Goal: Task Accomplishment & Management: Use online tool/utility

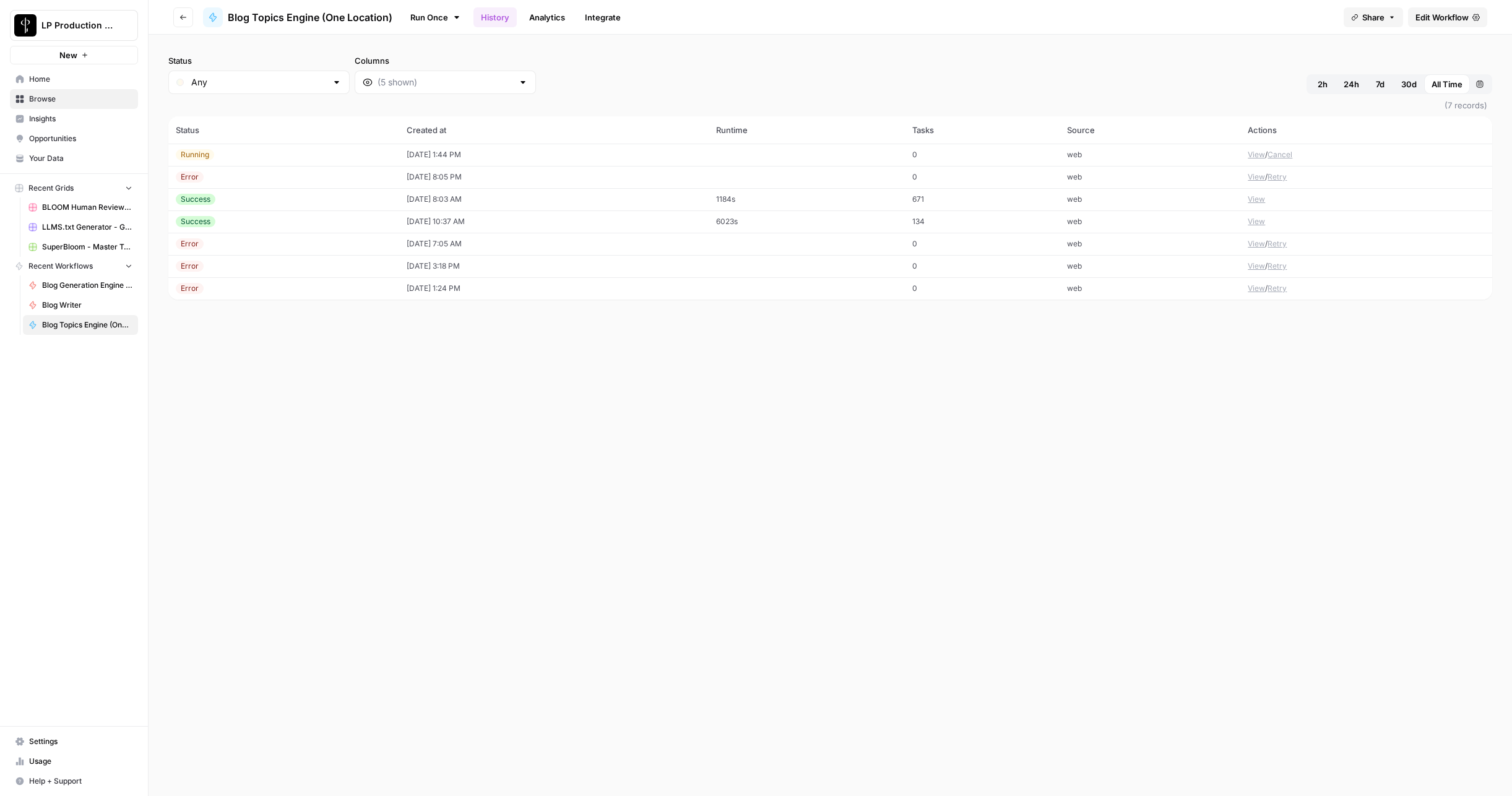
click at [1010, 490] on div "Status Any Columns 2h 24h 7d 30d All Time Custom range (7 records) Status Creat…" at bounding box center [830, 415] width 1364 height 761
click at [37, 97] on span "Browse" at bounding box center [81, 99] width 103 height 11
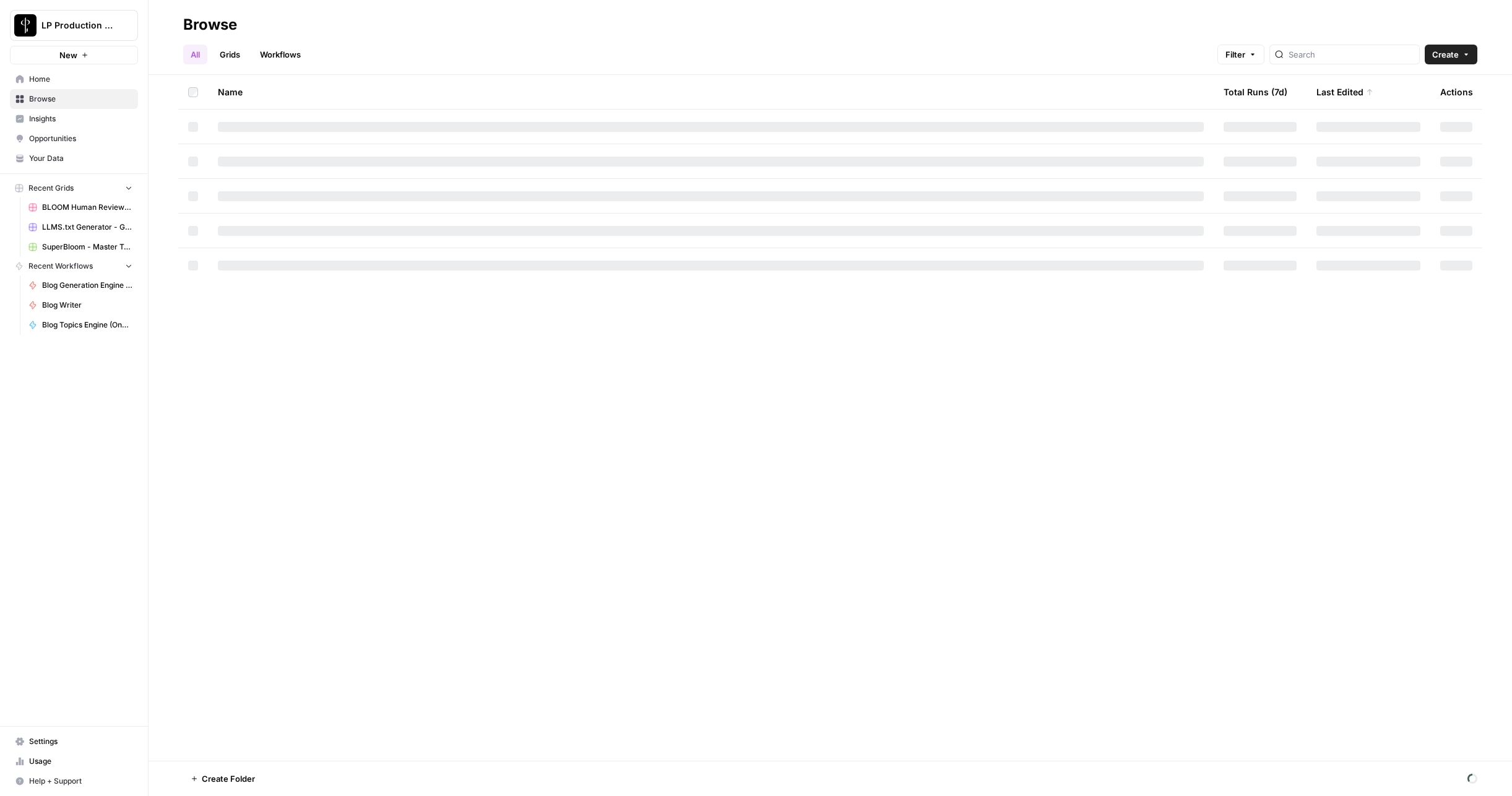
click at [93, 207] on span "BLOOM Human Review (ver2)" at bounding box center [87, 207] width 90 height 11
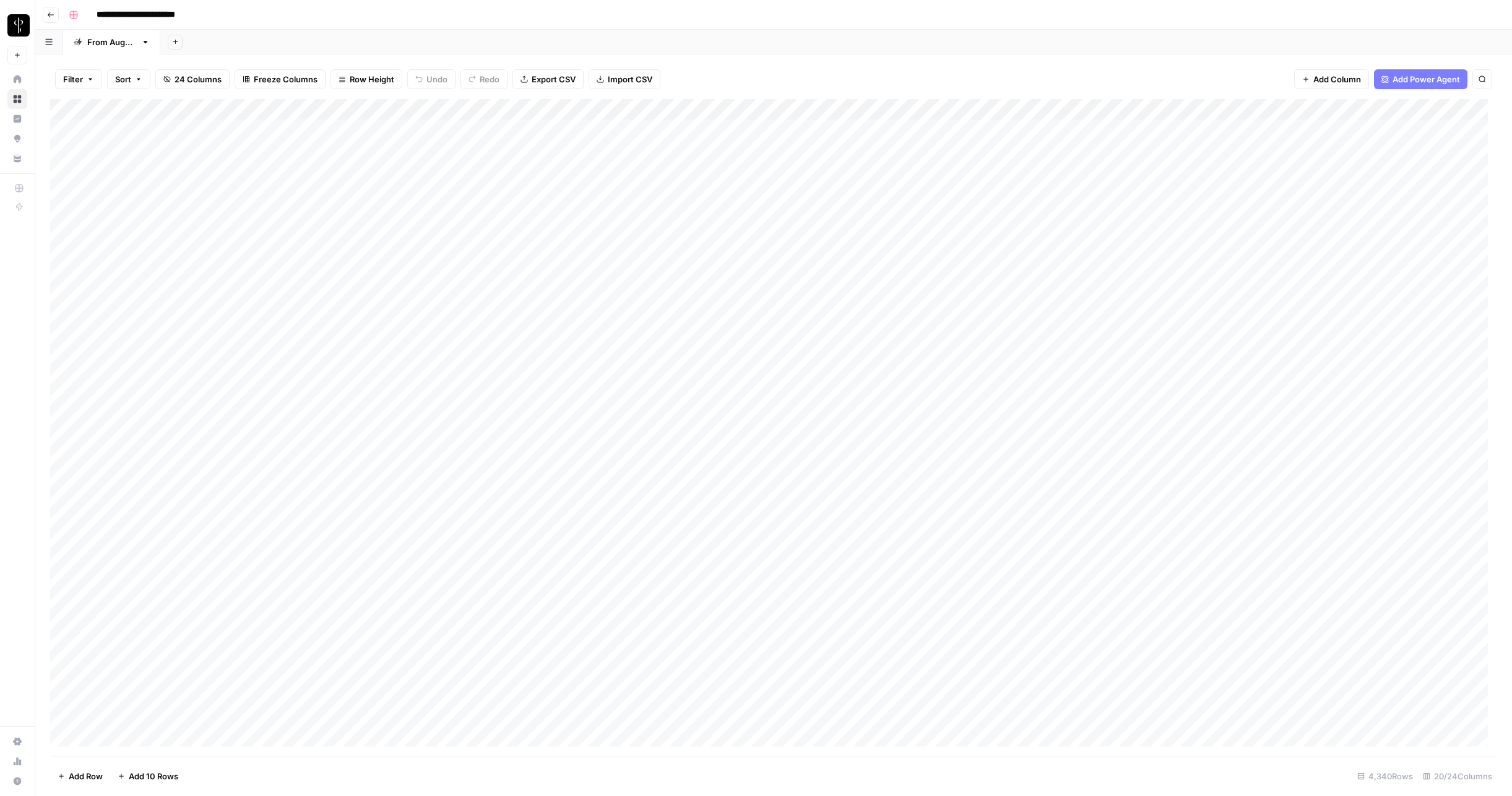
click at [345, 12] on div "**********" at bounding box center [782, 15] width 1436 height 20
click at [71, 77] on span "Filter" at bounding box center [73, 79] width 20 height 12
click at [108, 141] on input "text" at bounding box center [146, 144] width 136 height 12
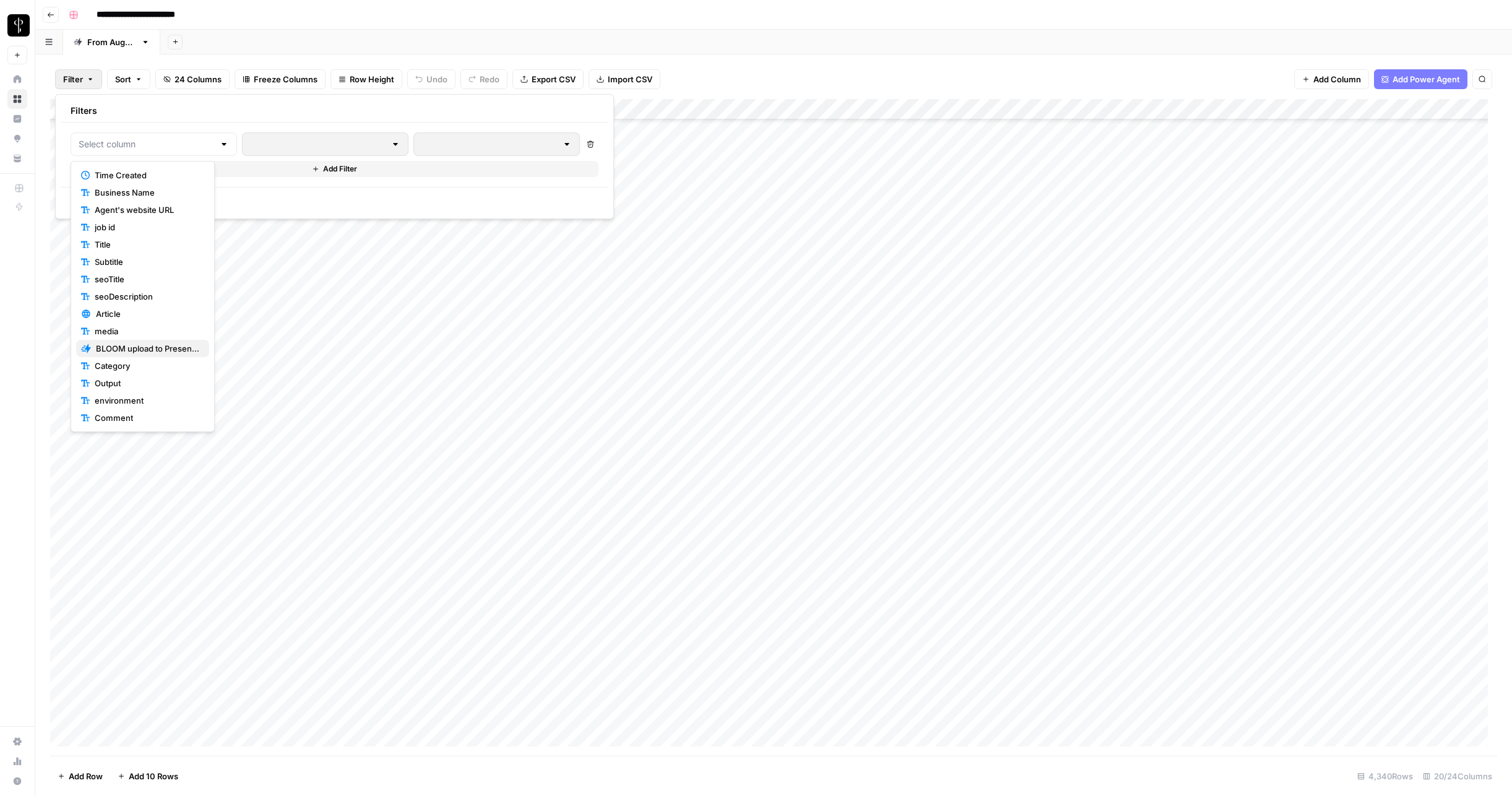
click at [112, 351] on span "BLOOM upload to Presence (after Human Review)" at bounding box center [147, 348] width 103 height 12
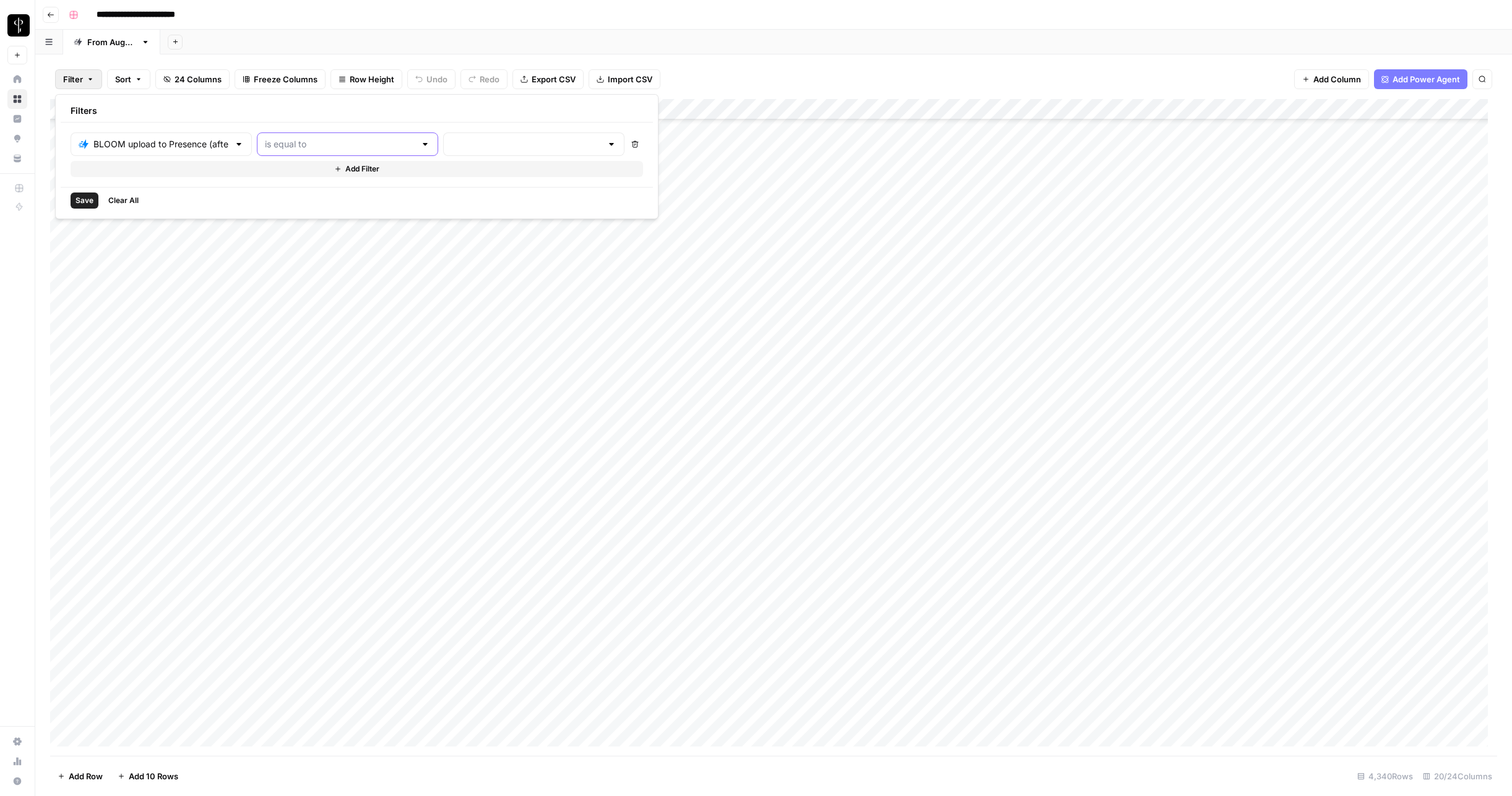
click at [319, 145] on input "text" at bounding box center [341, 144] width 151 height 12
type input "is equal to"
click at [451, 148] on input "text" at bounding box center [527, 144] width 151 height 12
click at [410, 226] on span "success" at bounding box center [449, 227] width 123 height 12
click at [77, 200] on span "Save" at bounding box center [84, 201] width 18 height 11
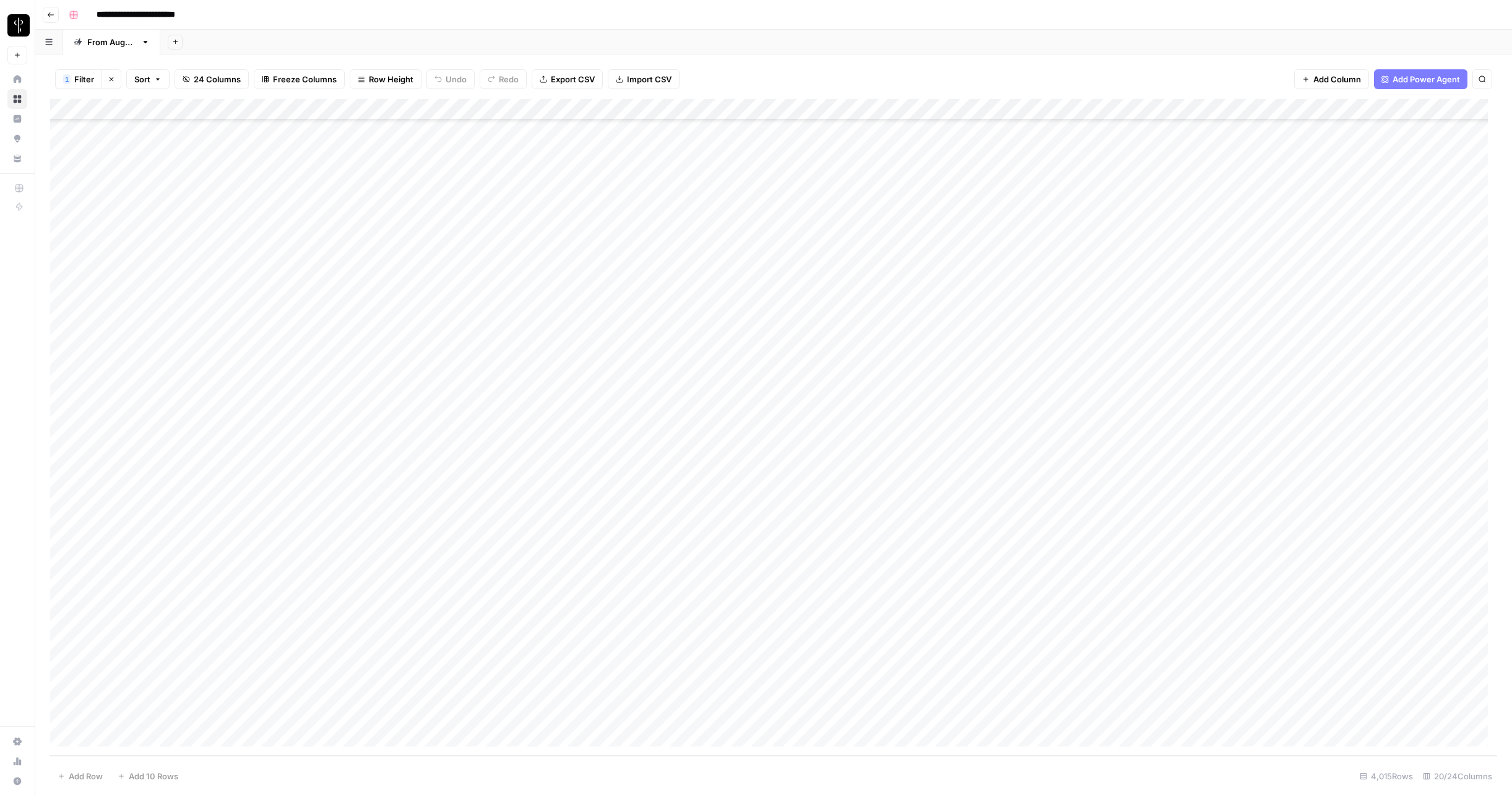
scroll to position [83900, 0]
click at [78, 80] on span "Filter" at bounding box center [84, 79] width 20 height 12
click at [340, 148] on input "text" at bounding box center [390, 144] width 184 height 12
click at [327, 194] on span "is not equal to" at bounding box center [346, 192] width 156 height 12
type input "is not equal to"
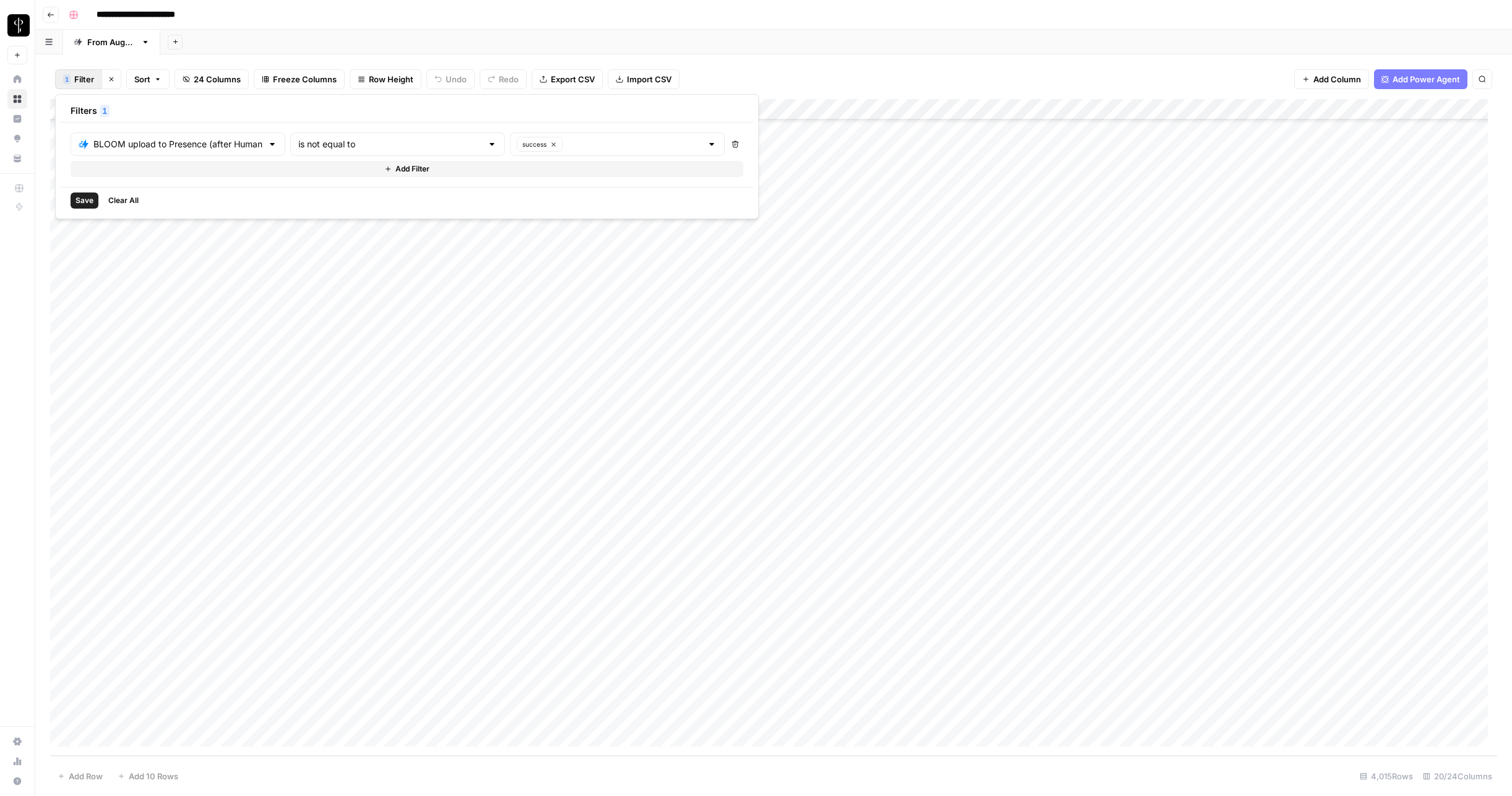
click at [81, 203] on span "Save" at bounding box center [84, 201] width 18 height 11
click at [1132, 654] on div "Add Column" at bounding box center [774, 427] width 1447 height 657
click at [1130, 693] on div "Add Column" at bounding box center [774, 427] width 1447 height 657
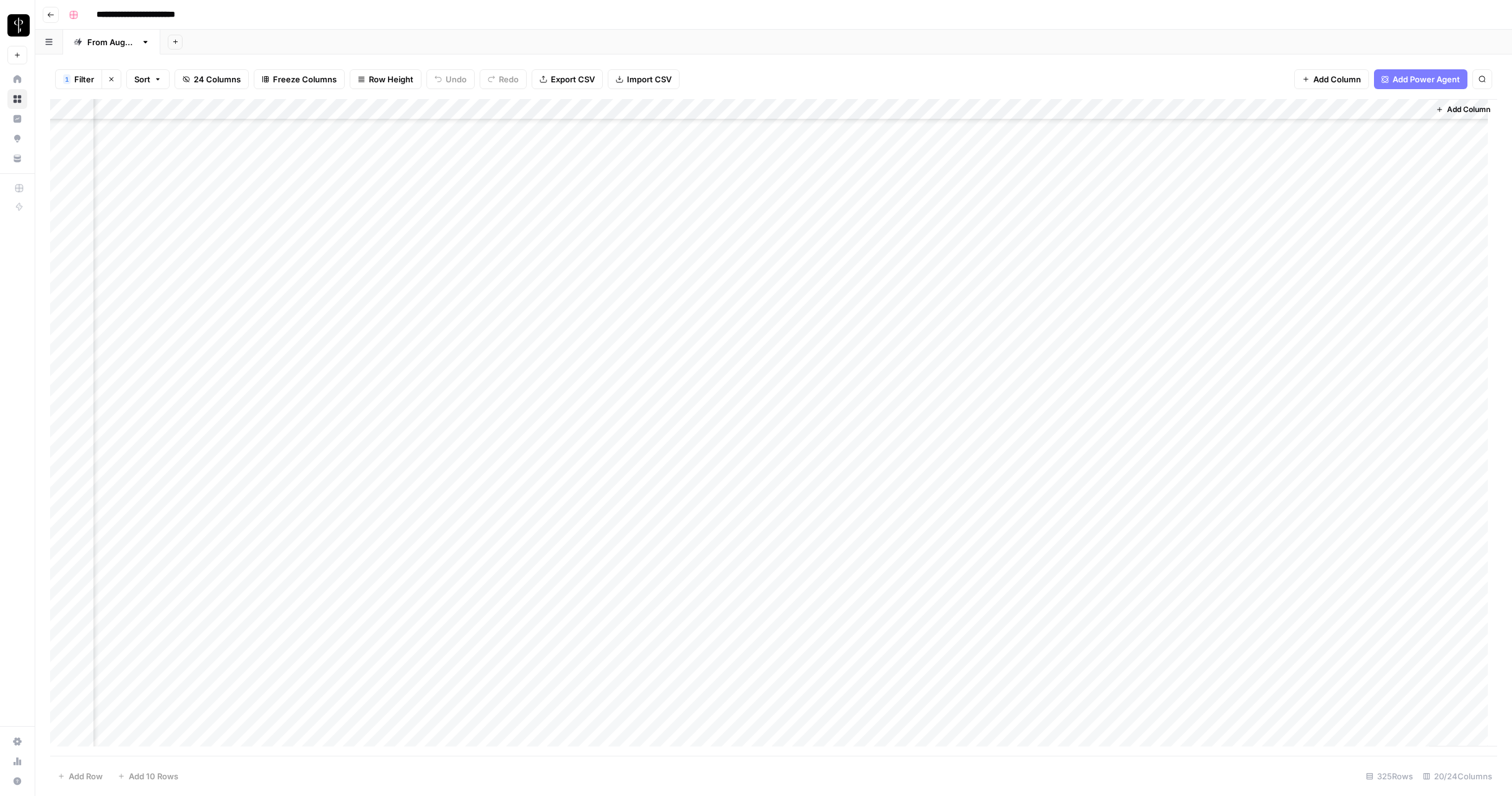
scroll to position [5333, 1181]
click at [1014, 109] on div "Add Column" at bounding box center [774, 427] width 1447 height 657
click at [1000, 75] on div "1 Filter Clear filters Sort 24 Columns Freeze Columns Row Height Undo Redo Expo…" at bounding box center [774, 79] width 1447 height 40
click at [209, 81] on span "24 Columns" at bounding box center [217, 79] width 47 height 12
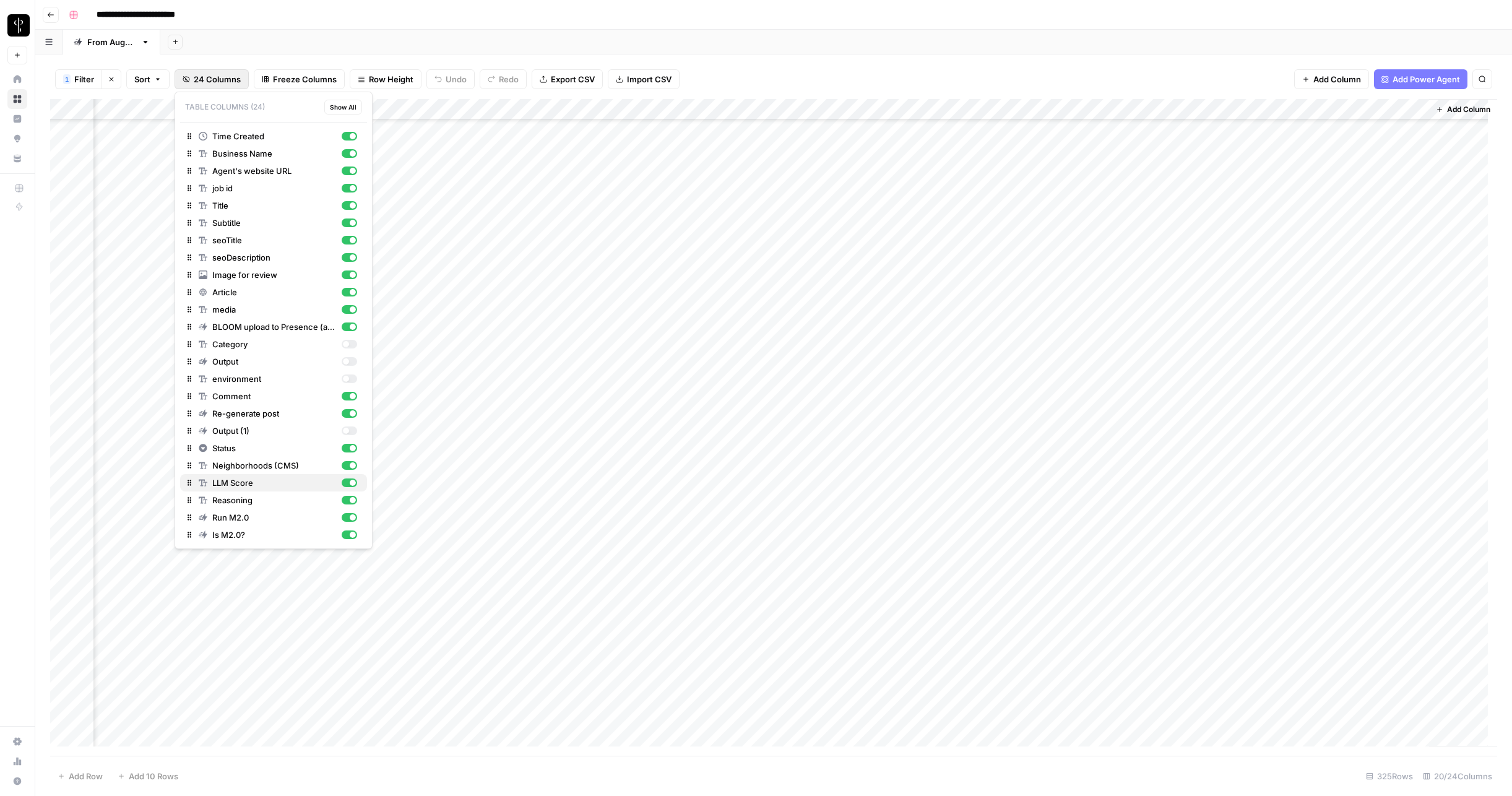
click at [352, 482] on div "button" at bounding box center [353, 483] width 6 height 6
click at [351, 504] on div "button" at bounding box center [349, 501] width 16 height 9
click at [350, 519] on div "button" at bounding box center [353, 518] width 6 height 6
click at [350, 538] on div "button" at bounding box center [349, 535] width 16 height 9
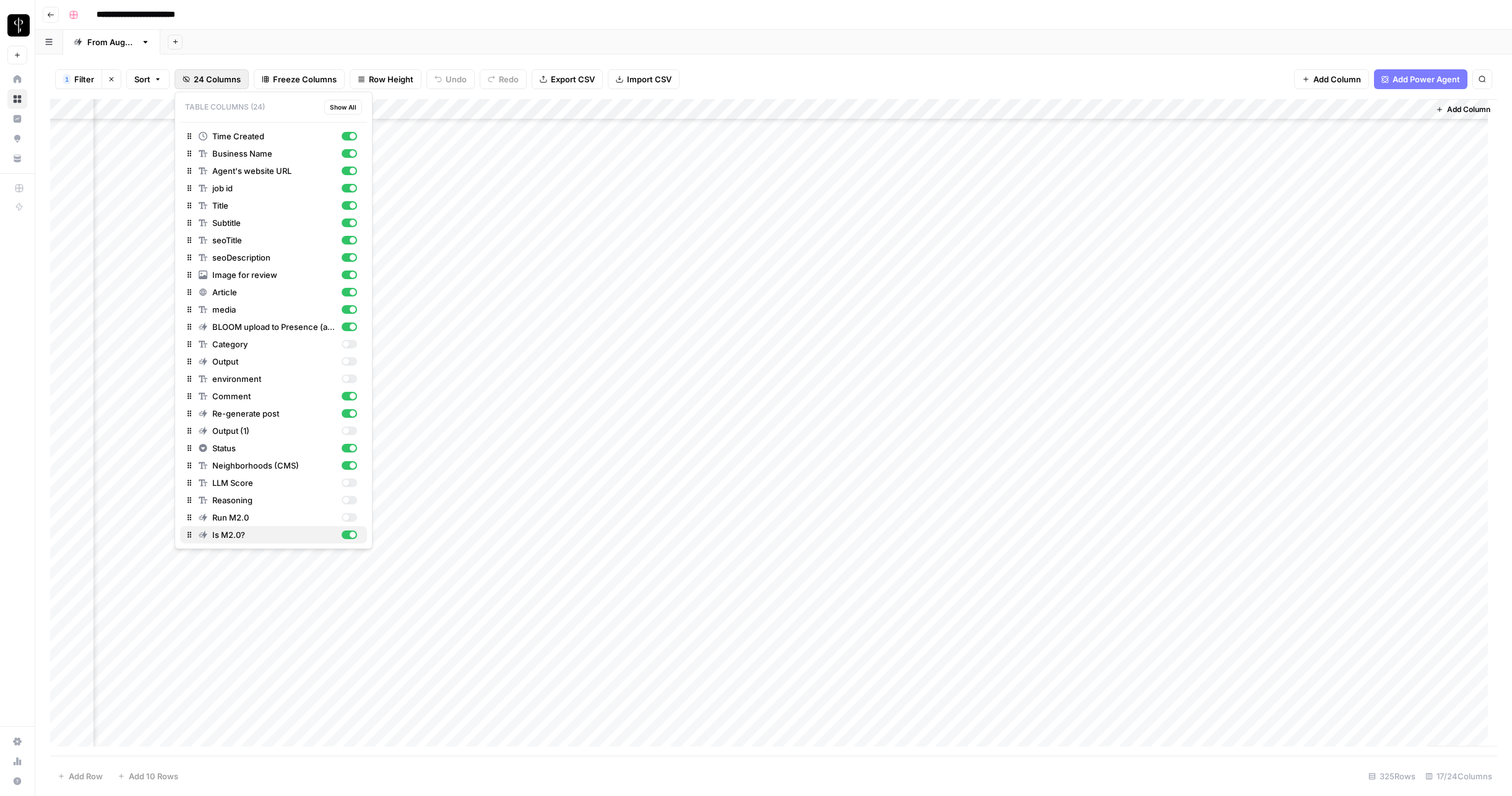
scroll to position [5333, 748]
click at [1165, 69] on div "1 Filter Clear filters Sort 24 Columns Freeze Columns Row Height Undo Redo Expo…" at bounding box center [774, 79] width 1447 height 40
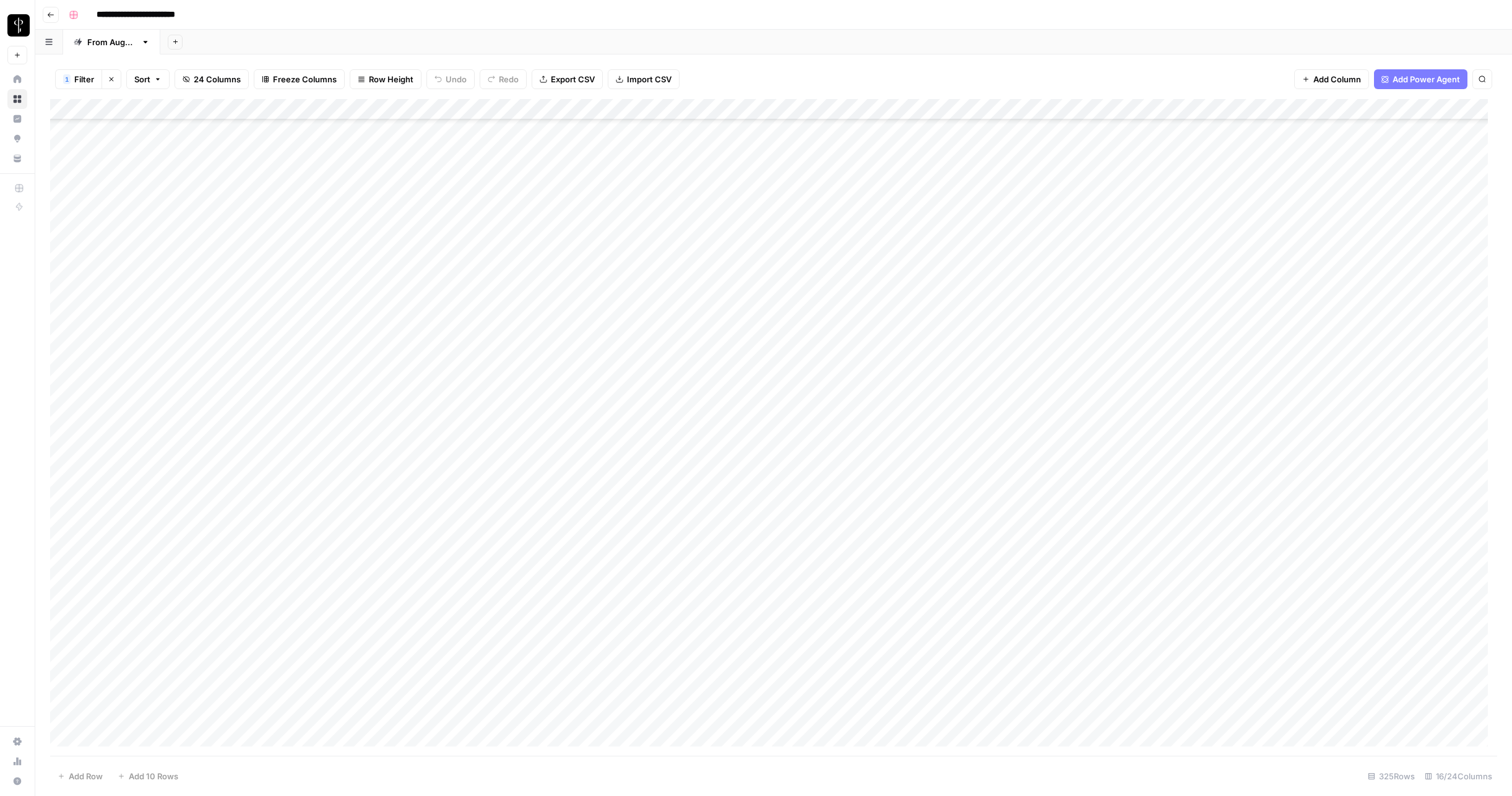
scroll to position [6214, 0]
click at [708, 20] on div "**********" at bounding box center [782, 15] width 1436 height 20
click at [110, 81] on icon "button" at bounding box center [111, 79] width 8 height 8
click at [67, 79] on span "Filter" at bounding box center [73, 79] width 20 height 12
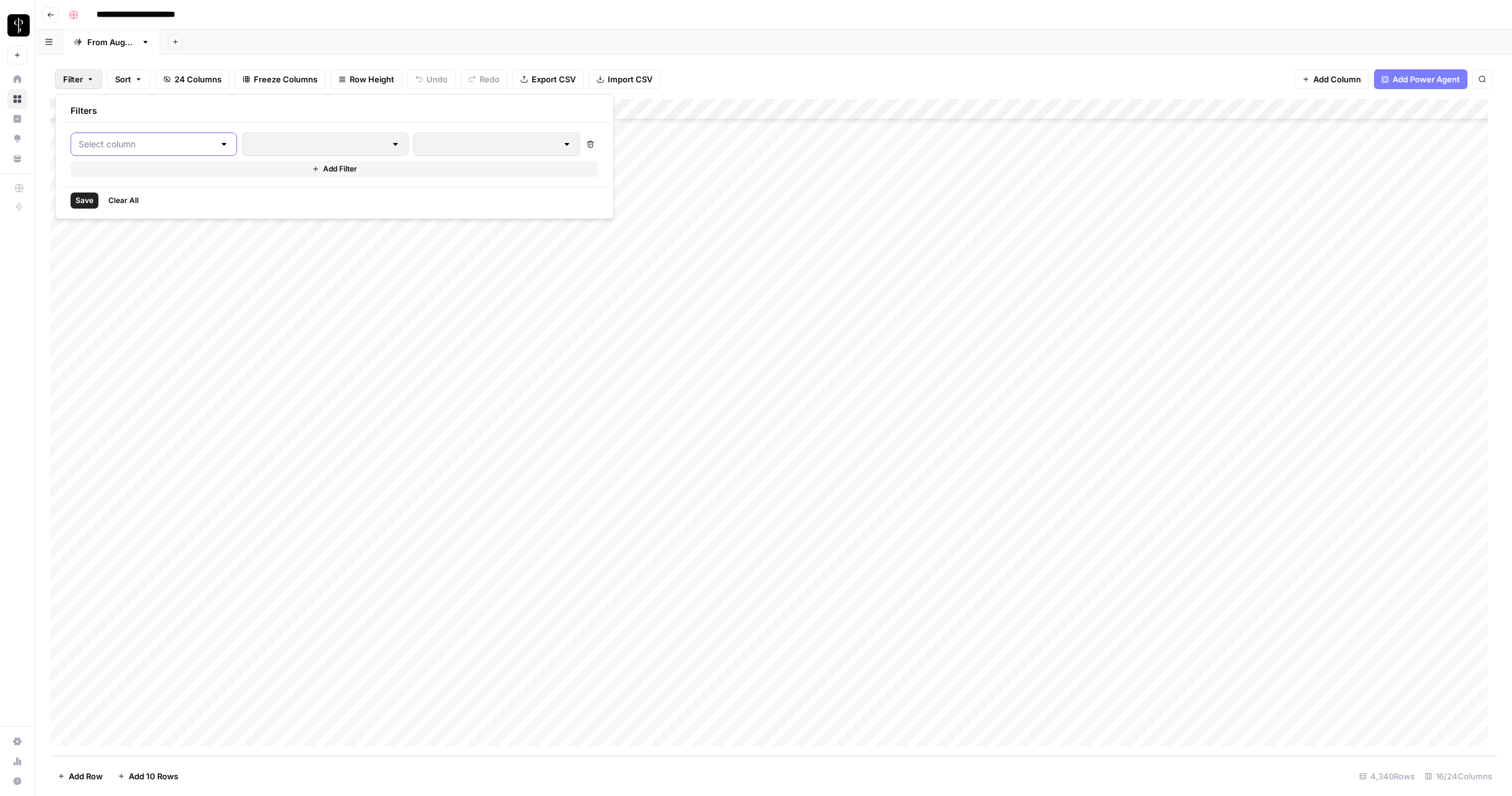
click at [111, 145] on input "text" at bounding box center [146, 144] width 136 height 12
click at [120, 210] on span "Agent's website URL" at bounding box center [147, 210] width 105 height 12
click at [276, 149] on input "text" at bounding box center [338, 144] width 149 height 12
click at [276, 208] on span "contains" at bounding box center [294, 210] width 121 height 12
type input "contains"
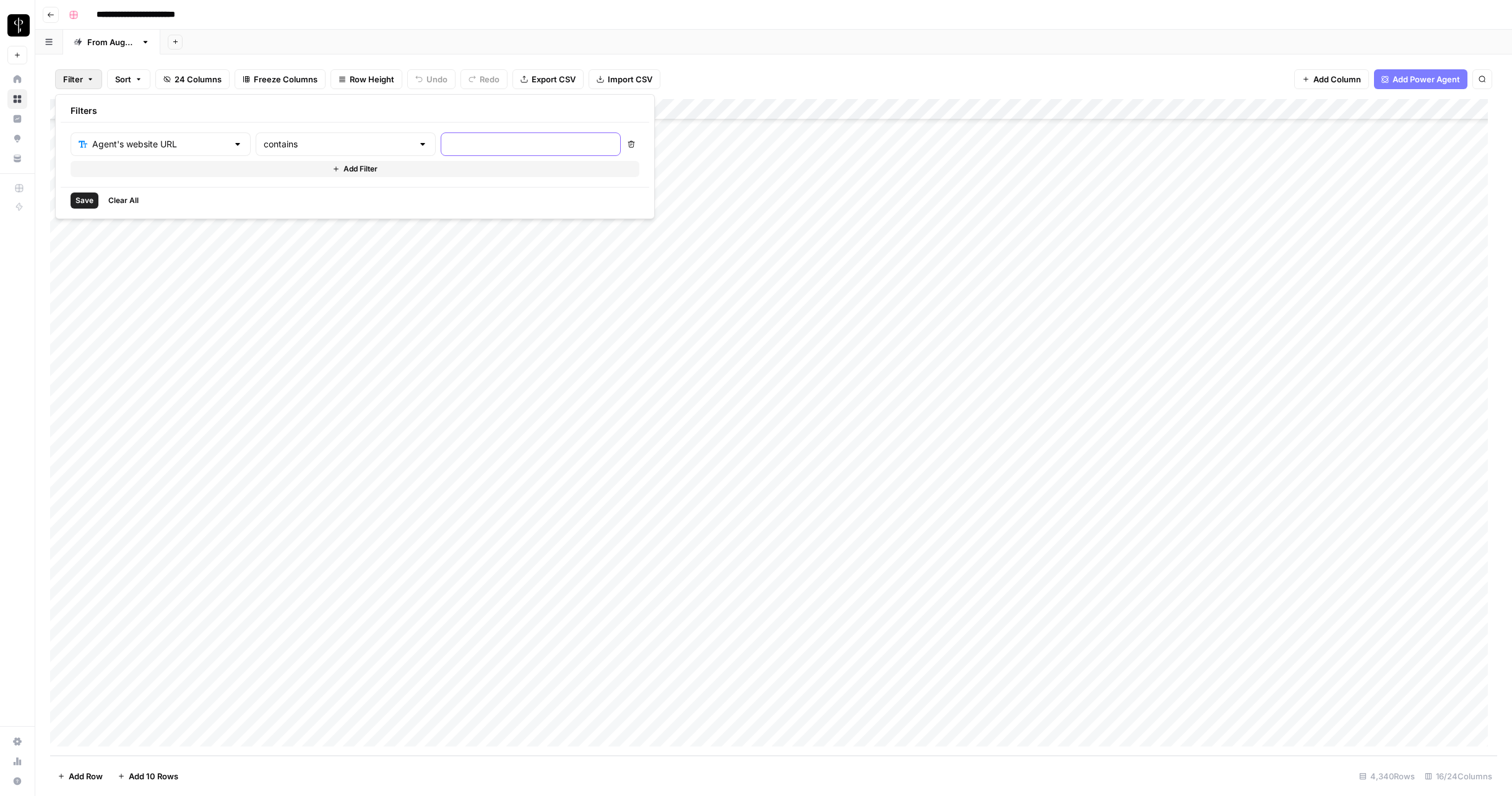
click at [460, 142] on input "text" at bounding box center [531, 144] width 164 height 12
type input "dickey"
click at [88, 204] on span "Save" at bounding box center [84, 201] width 18 height 11
click at [1125, 171] on div "Add Column" at bounding box center [774, 151] width 1447 height 104
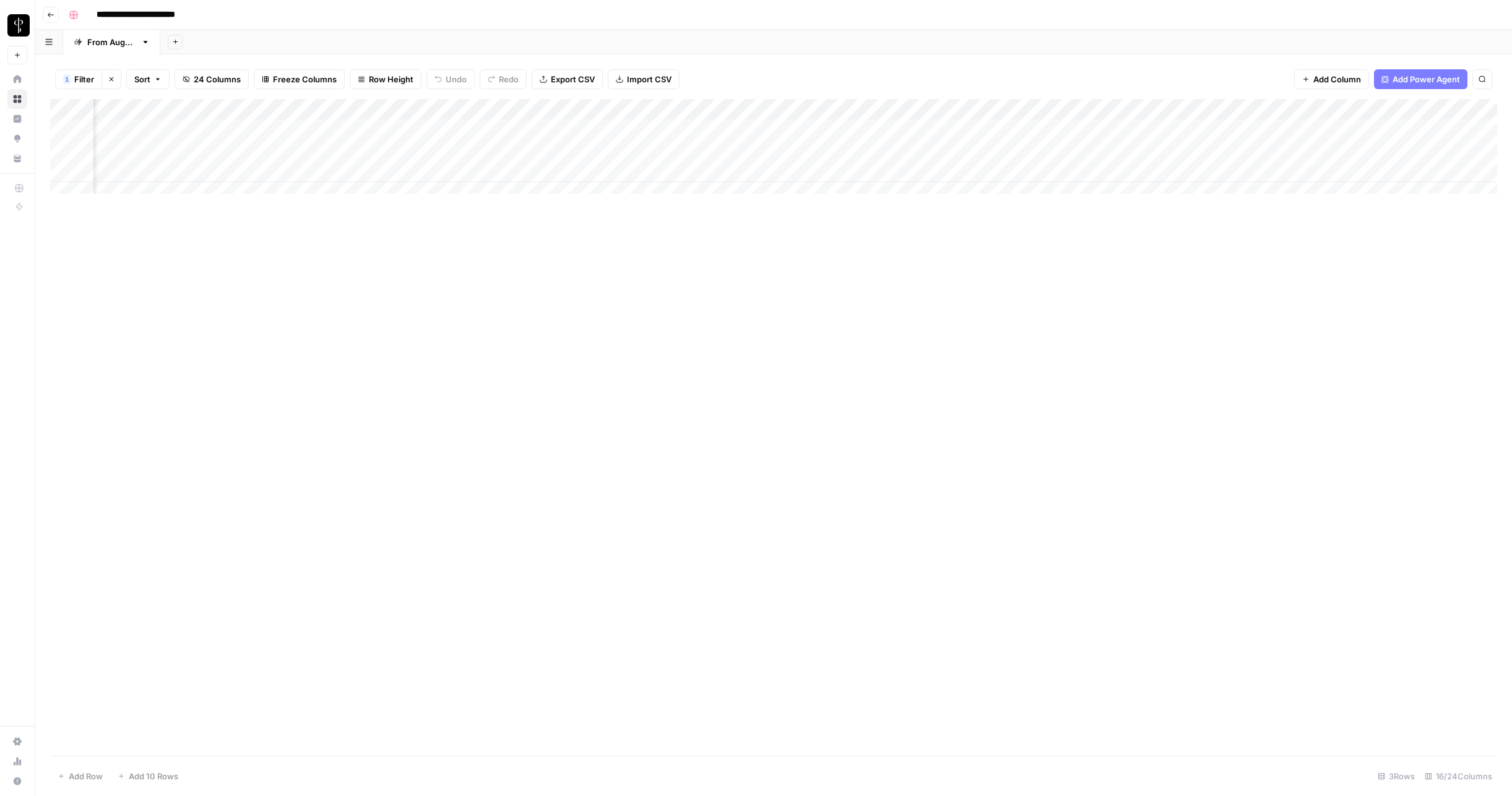
scroll to position [0, 0]
click at [796, 479] on div "Add Column" at bounding box center [774, 427] width 1447 height 657
click at [802, 574] on div "Add Column" at bounding box center [774, 427] width 1447 height 657
click at [834, 555] on div "Add Column" at bounding box center [774, 427] width 1447 height 657
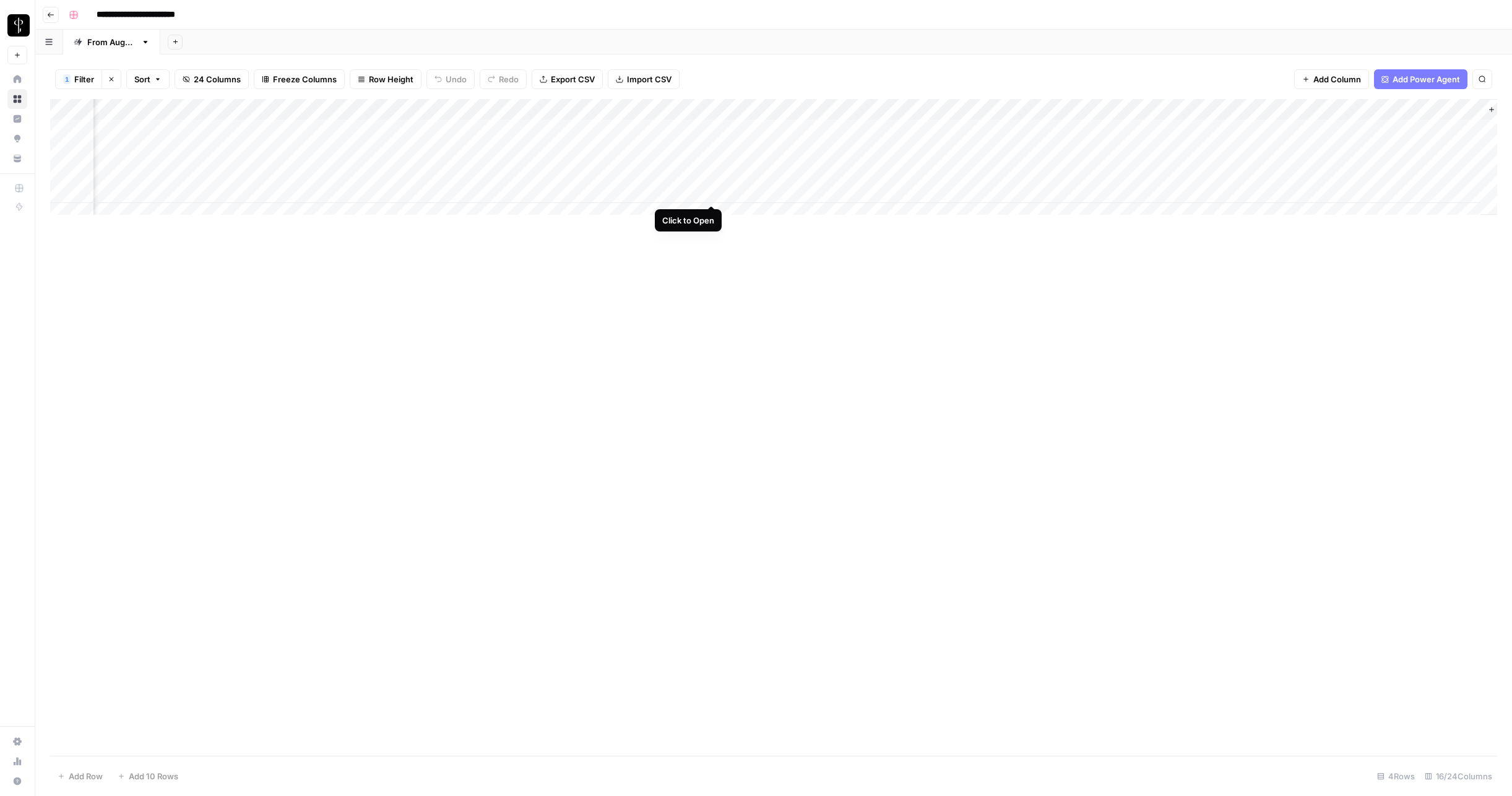
click at [709, 192] on div "Add Column" at bounding box center [774, 161] width 1447 height 125
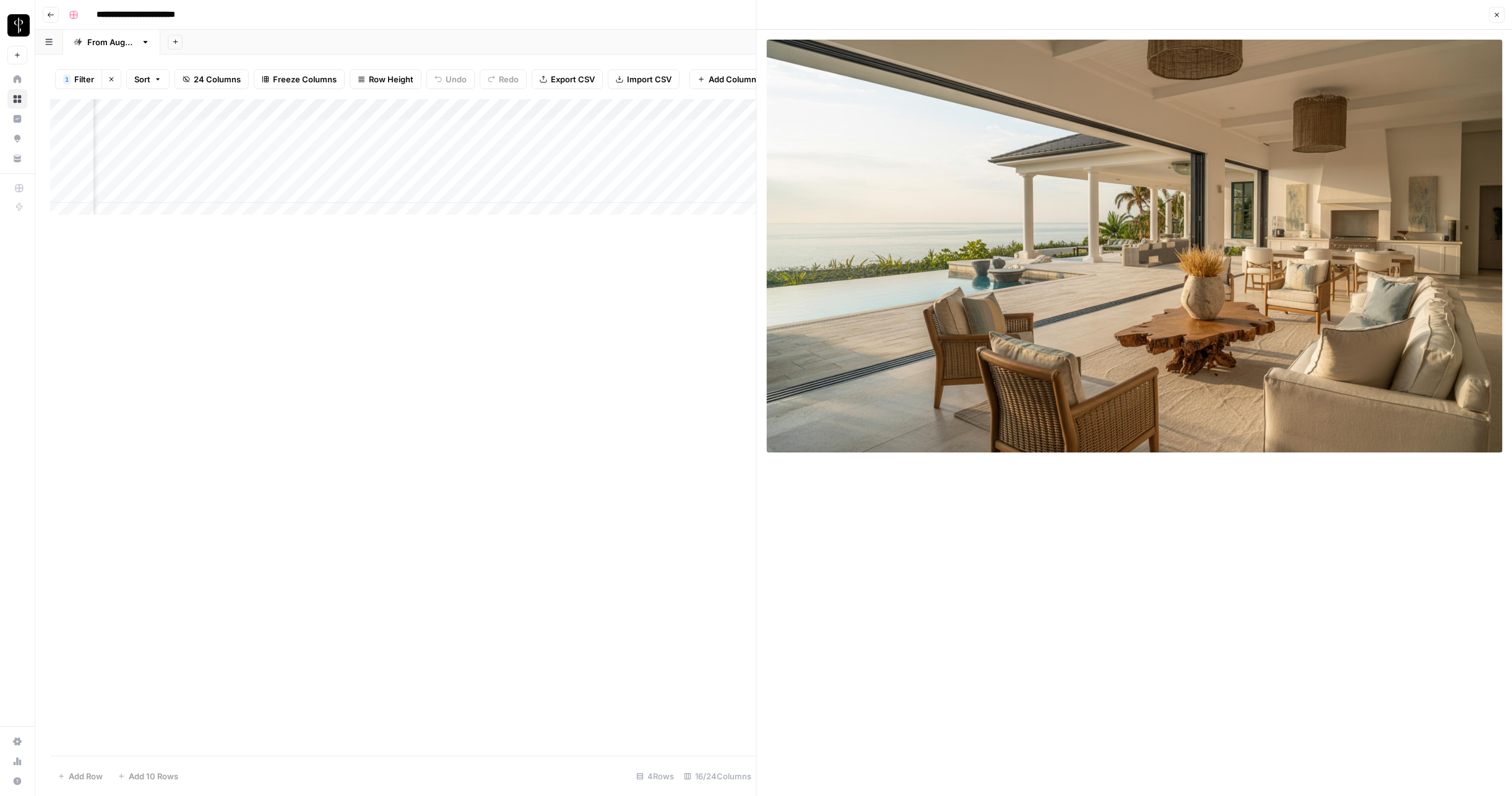
click at [1496, 17] on icon "button" at bounding box center [1496, 15] width 8 height 8
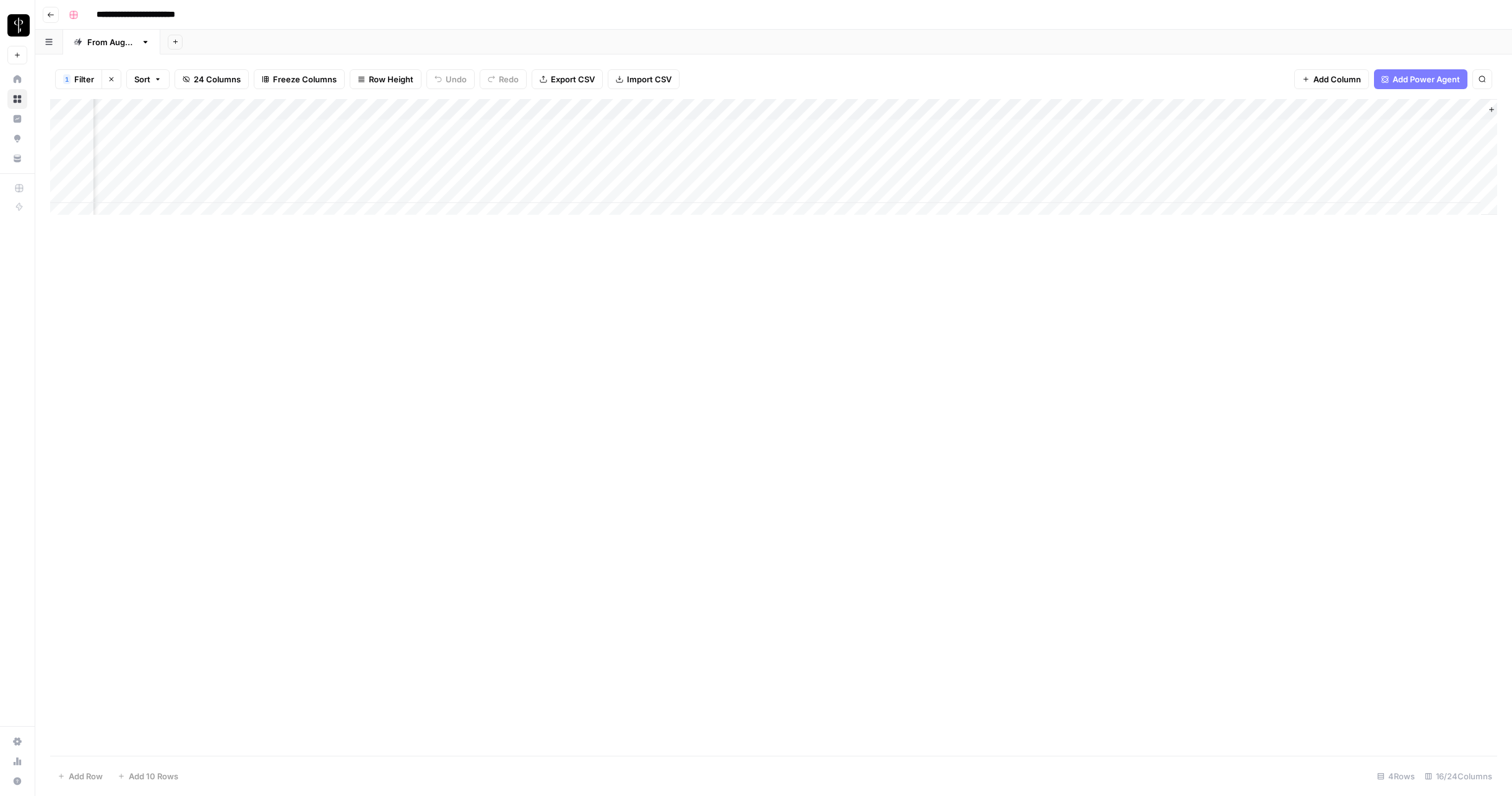
click at [850, 191] on div "Add Column" at bounding box center [774, 161] width 1447 height 125
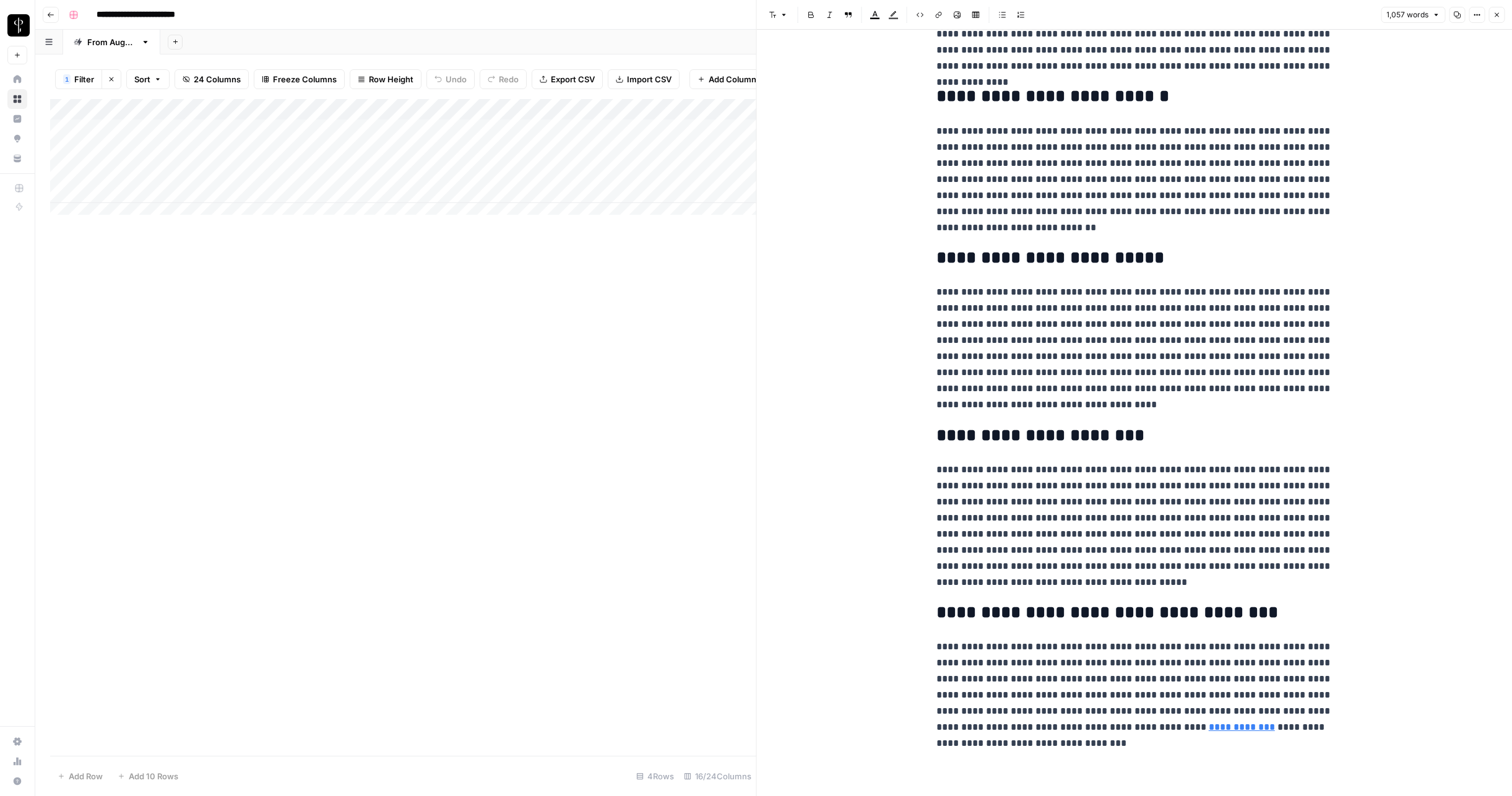
click at [314, 197] on div "Add Column" at bounding box center [403, 161] width 706 height 125
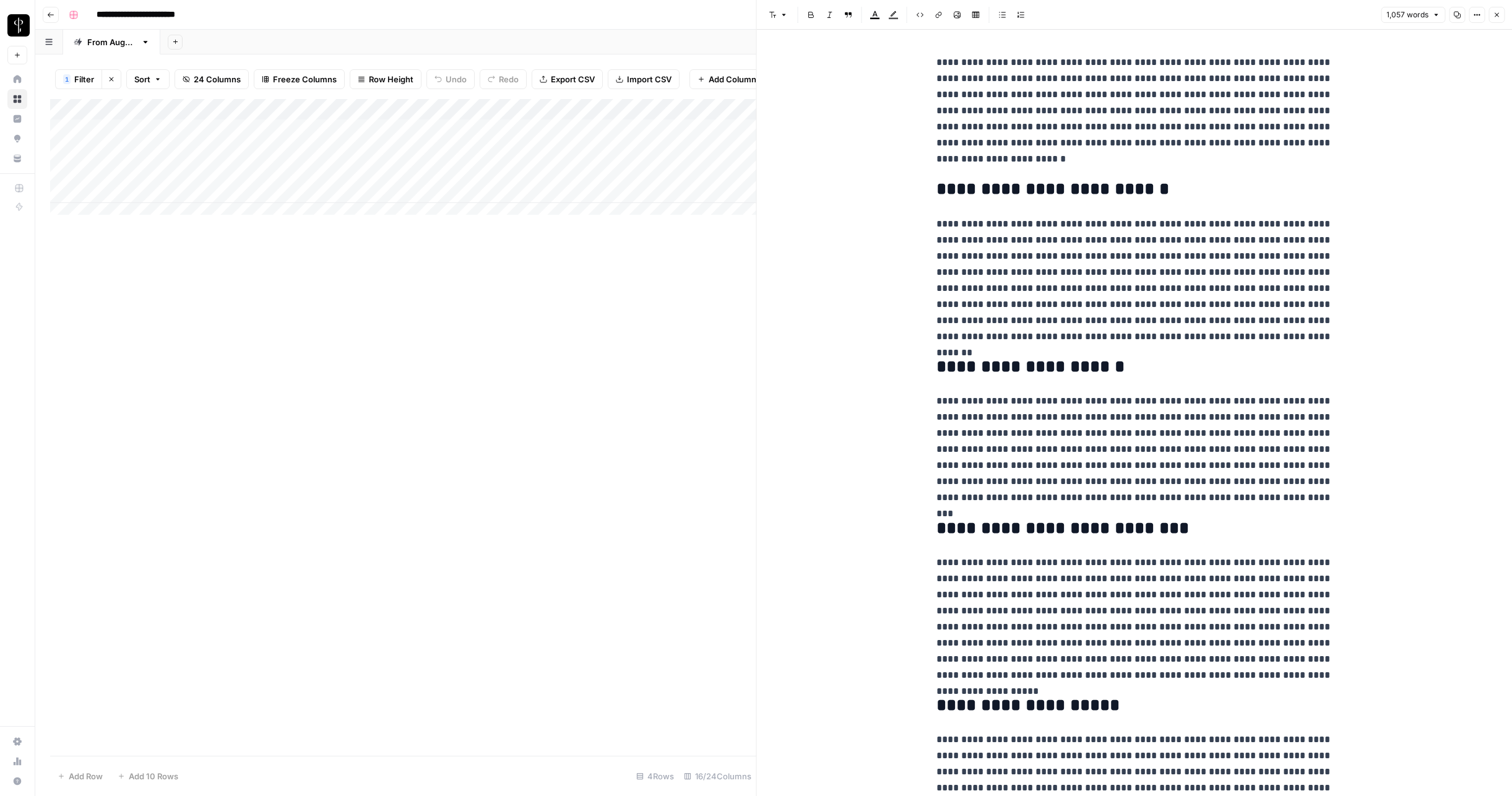
click at [1498, 16] on icon "button" at bounding box center [1496, 15] width 8 height 8
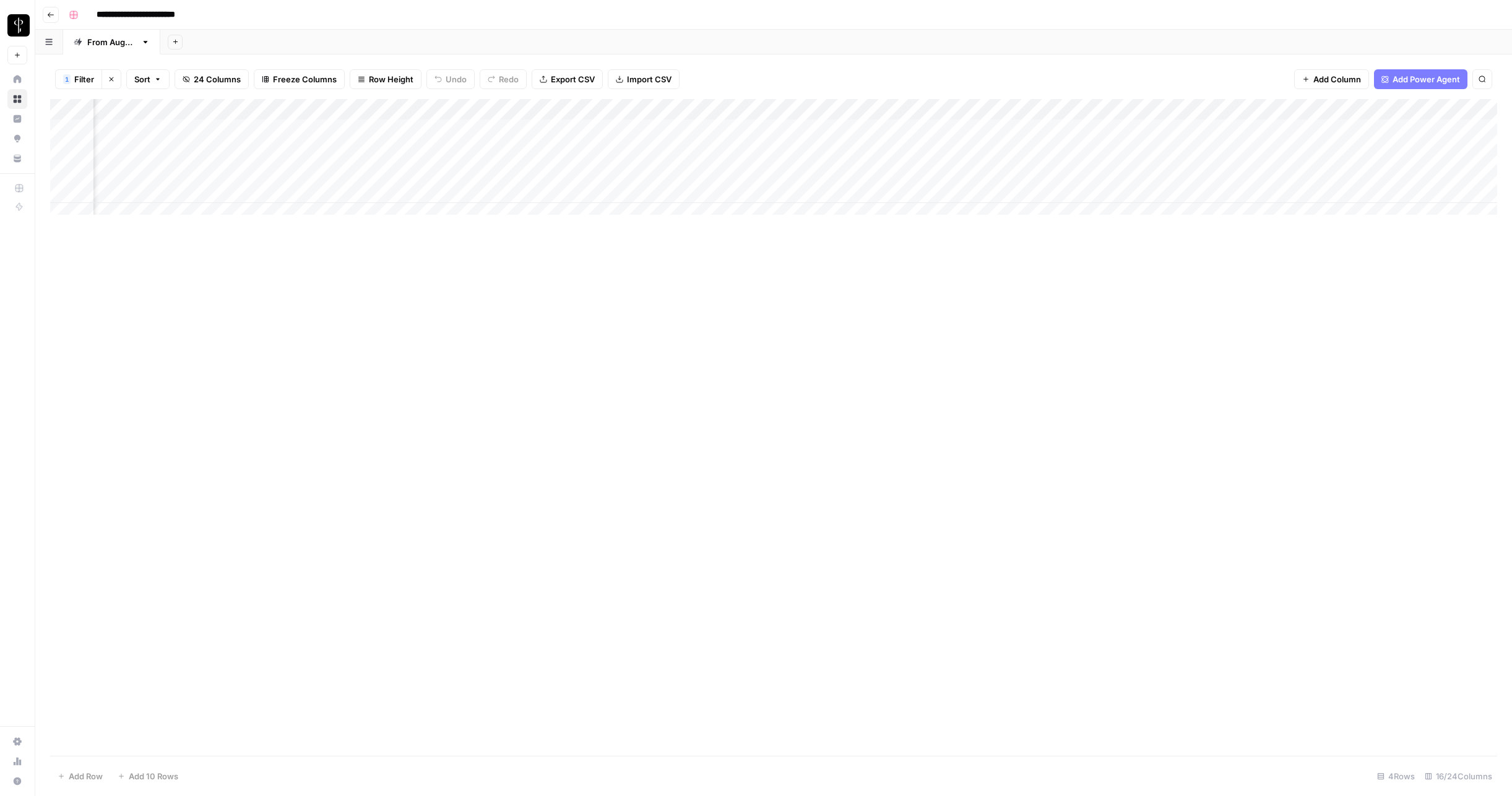
scroll to position [0, 608]
click at [1060, 192] on div "Add Column" at bounding box center [774, 161] width 1447 height 125
click at [1347, 196] on div "Add Column" at bounding box center [774, 161] width 1447 height 125
click at [1344, 236] on button "Posted" at bounding box center [1335, 241] width 36 height 15
click at [1229, 14] on div "**********" at bounding box center [782, 15] width 1436 height 20
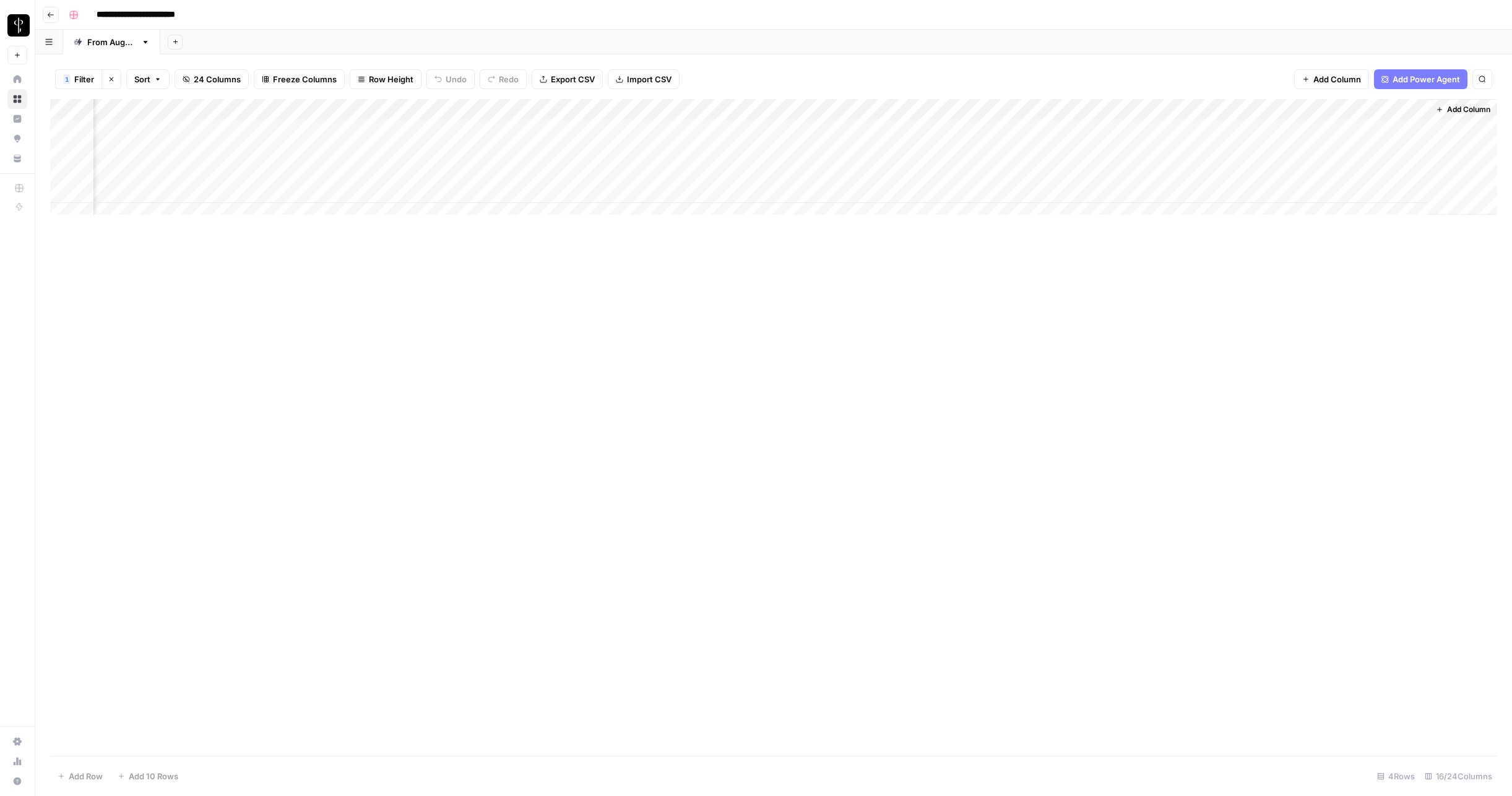
scroll to position [0, 0]
click at [586, 403] on div "Add Column" at bounding box center [774, 427] width 1447 height 657
click at [610, 574] on div "Add Column" at bounding box center [774, 427] width 1447 height 657
click at [610, 592] on div "Add Column" at bounding box center [774, 427] width 1447 height 657
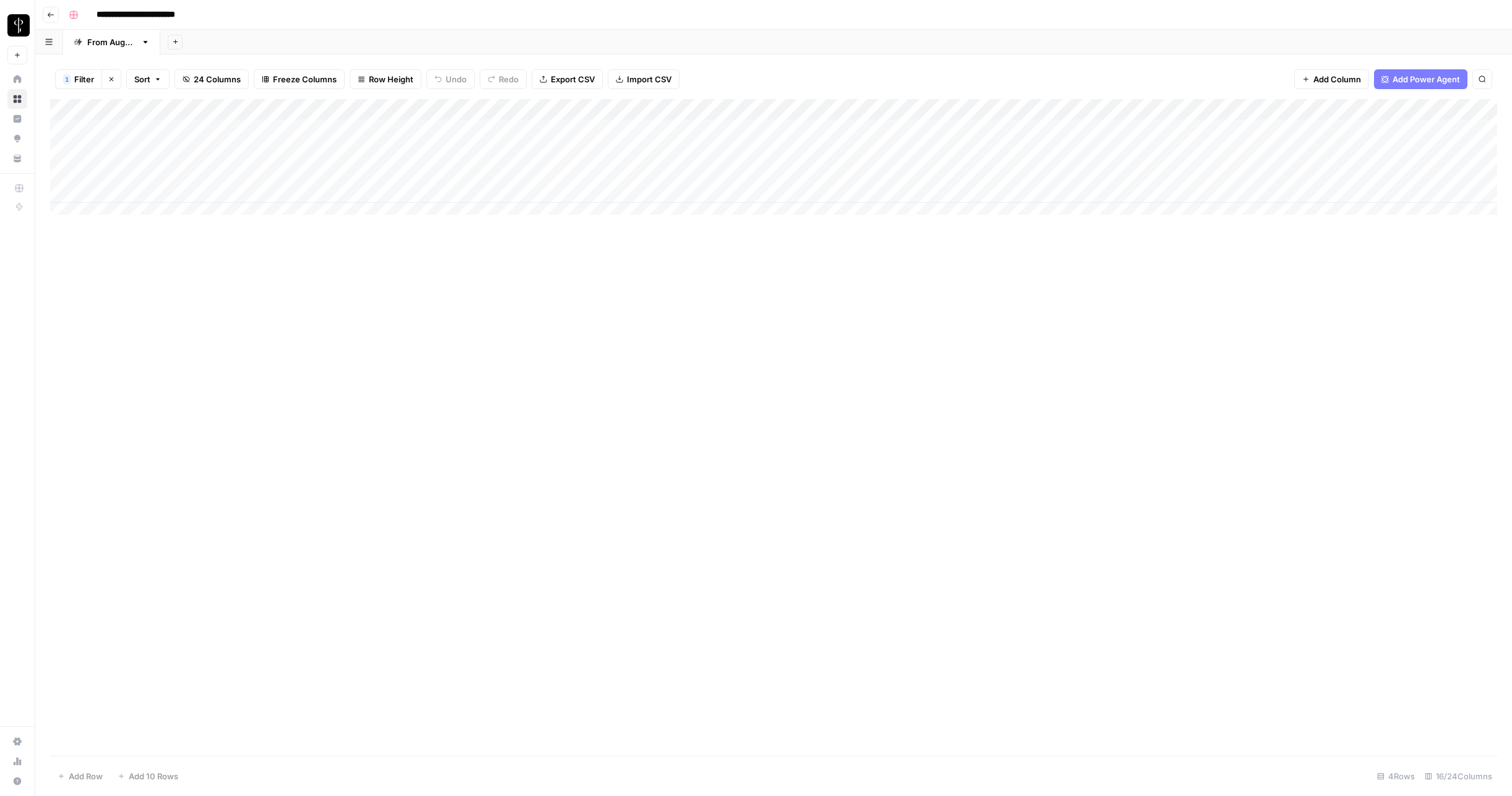
click at [657, 608] on div "Add Column" at bounding box center [774, 427] width 1447 height 657
click at [657, 608] on div "Add Column" at bounding box center [774, 427] width 1447 height 657
click at [1236, 19] on div "**********" at bounding box center [782, 15] width 1436 height 20
